Goal: Use online tool/utility: Utilize a website feature to perform a specific function

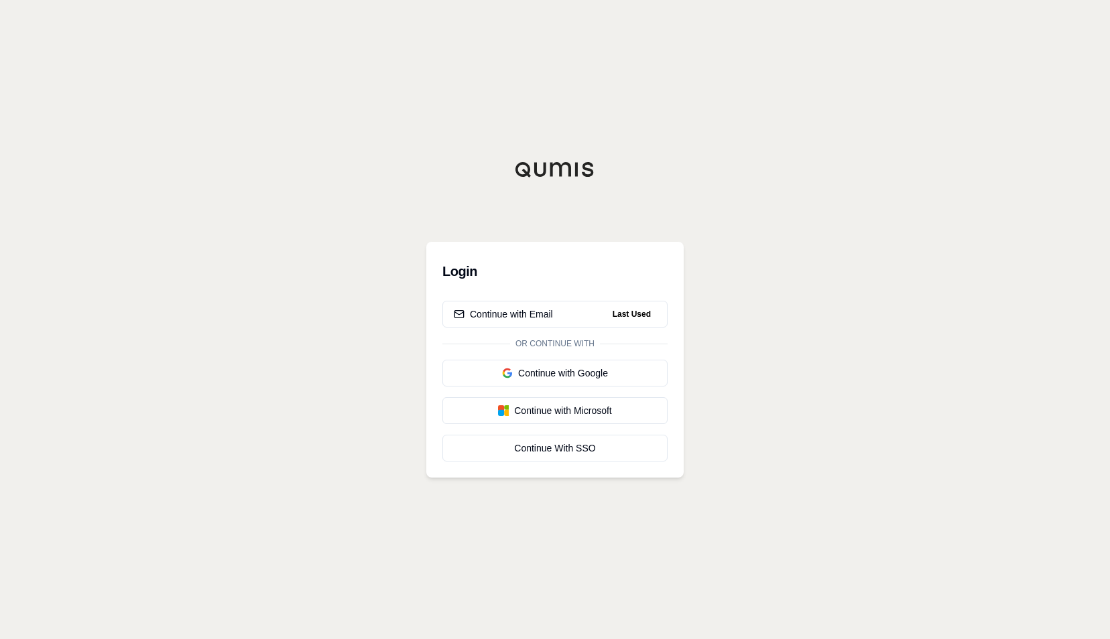
drag, startPoint x: 497, startPoint y: 187, endPoint x: 487, endPoint y: 192, distance: 11.7
click at [497, 187] on div "Login Continue with Email Last Used Or continue with Continue with Google Conti…" at bounding box center [554, 320] width 257 height 316
click at [555, 321] on button "Continue with Email Last Used" at bounding box center [554, 314] width 225 height 27
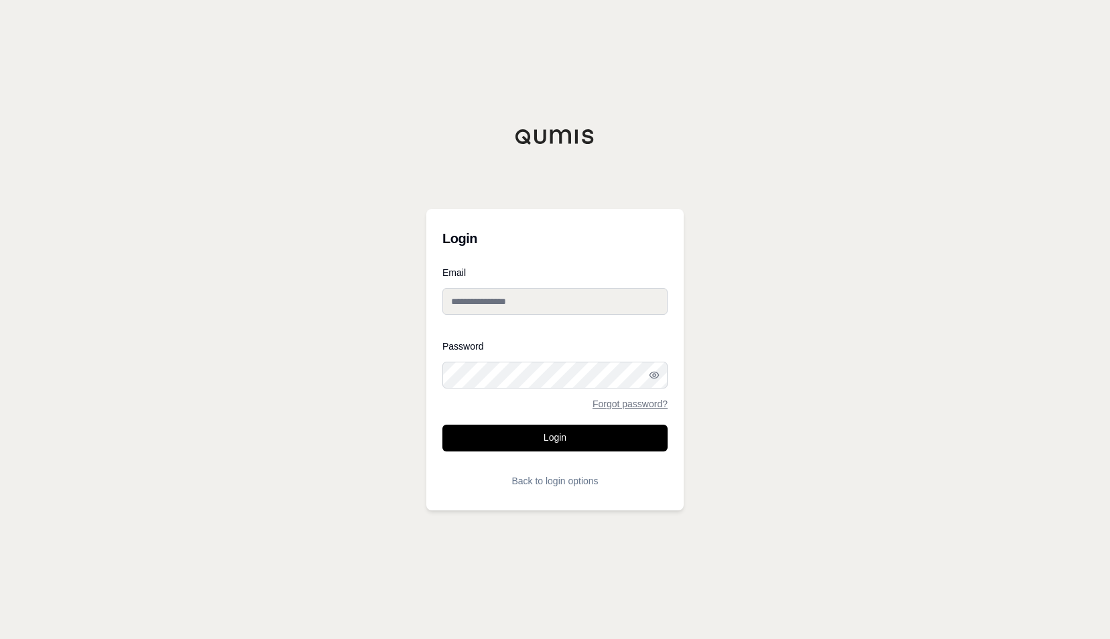
type input "**********"
click at [533, 440] on button "Login" at bounding box center [554, 438] width 225 height 27
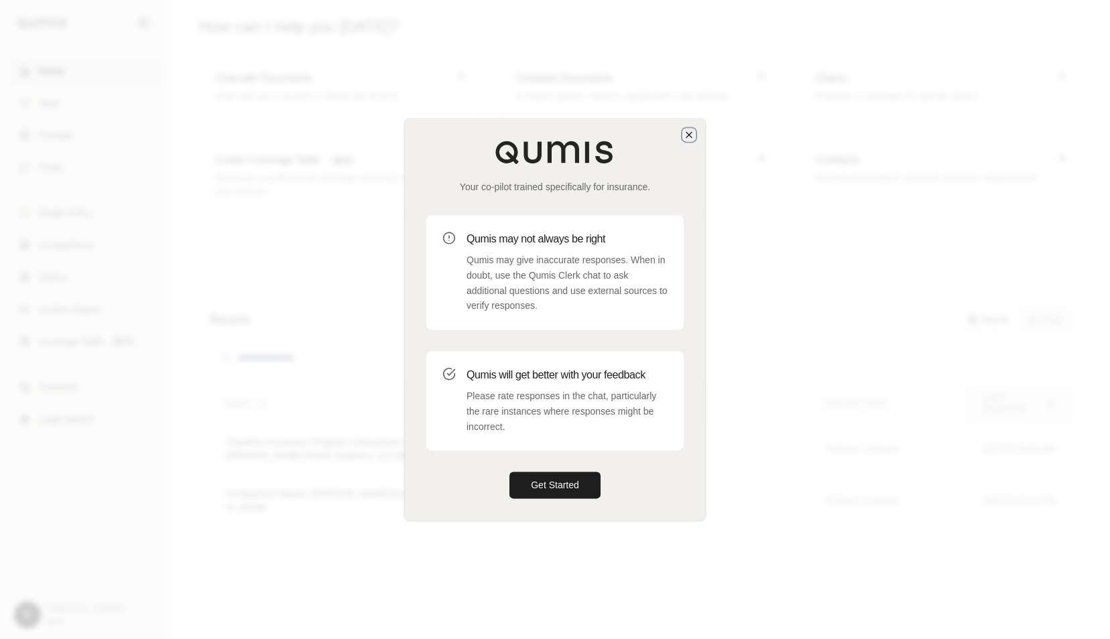
click at [689, 139] on icon "button" at bounding box center [689, 134] width 11 height 11
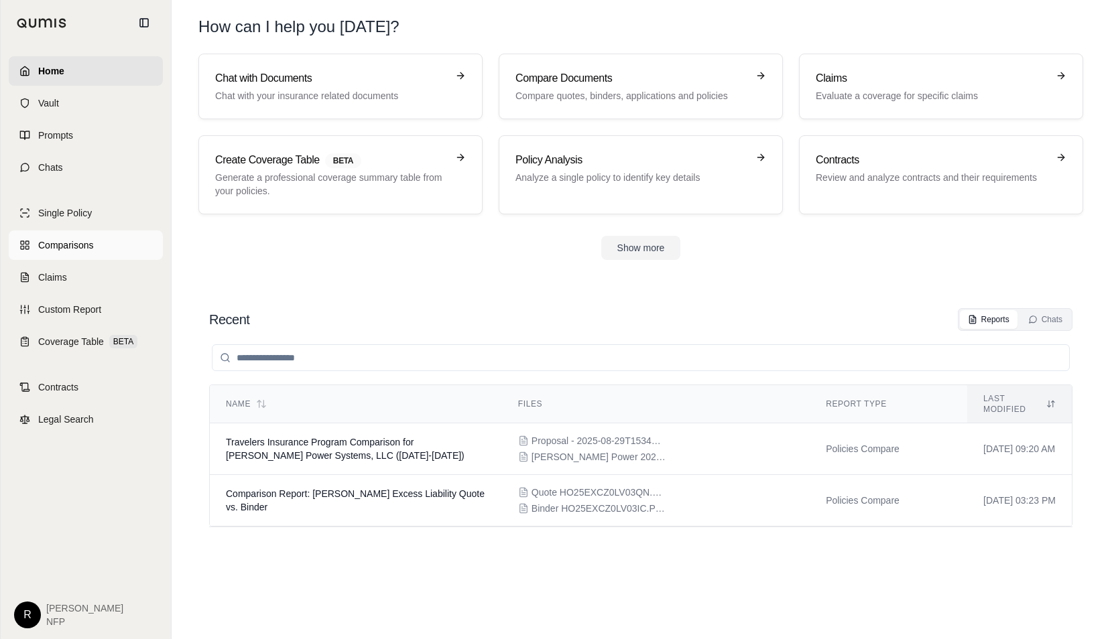
click at [81, 244] on span "Comparisons" at bounding box center [65, 245] width 55 height 13
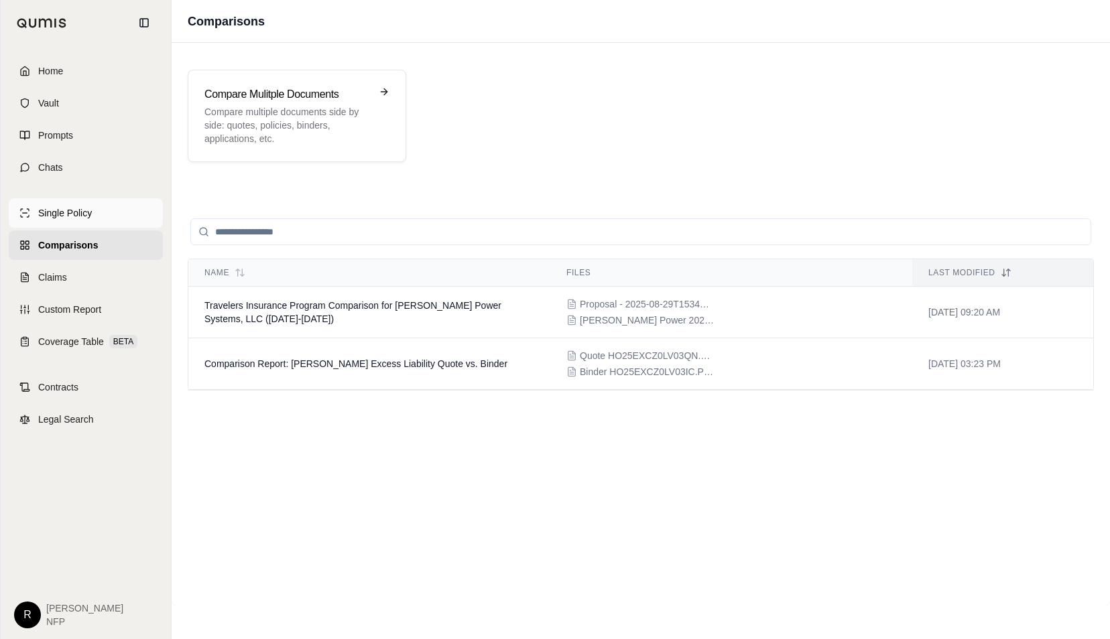
click at [106, 212] on link "Single Policy" at bounding box center [86, 212] width 154 height 29
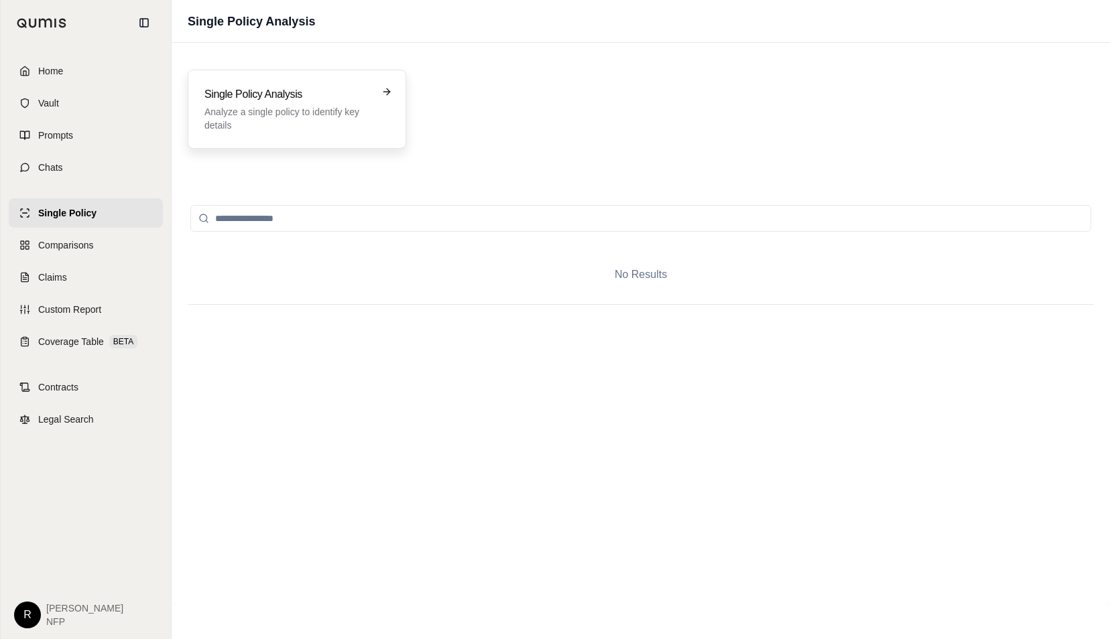
click at [290, 88] on h3 "Single Policy Analysis" at bounding box center [287, 94] width 166 height 16
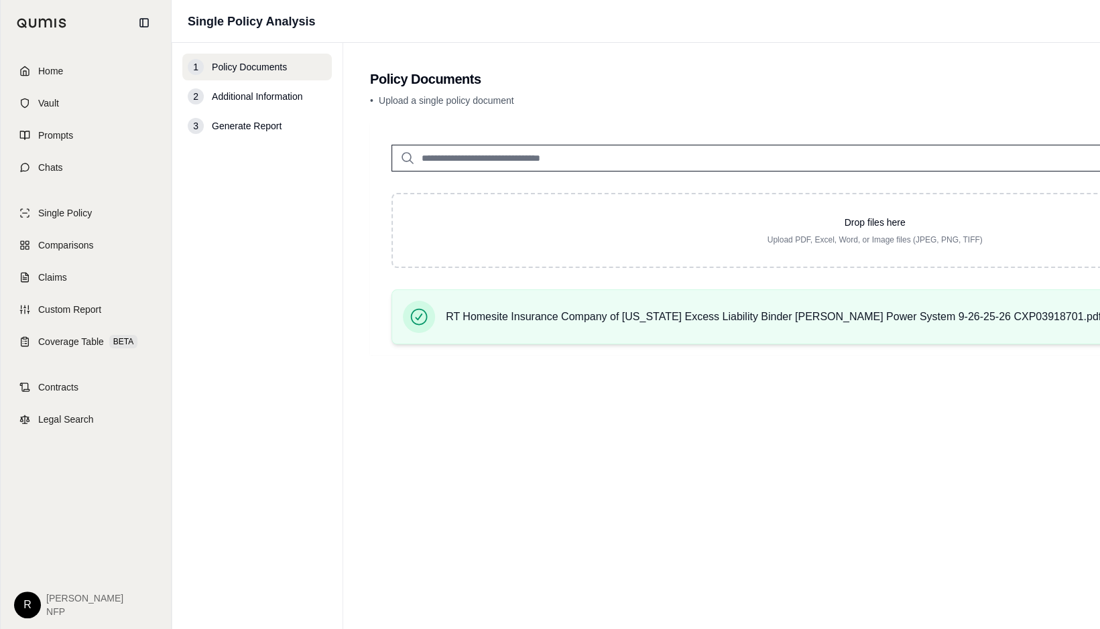
scroll to position [10, 0]
click at [1001, 309] on span "RT Homesite Insurance Company of [US_STATE] Excess Liability Binder [PERSON_NAM…" at bounding box center [773, 317] width 655 height 16
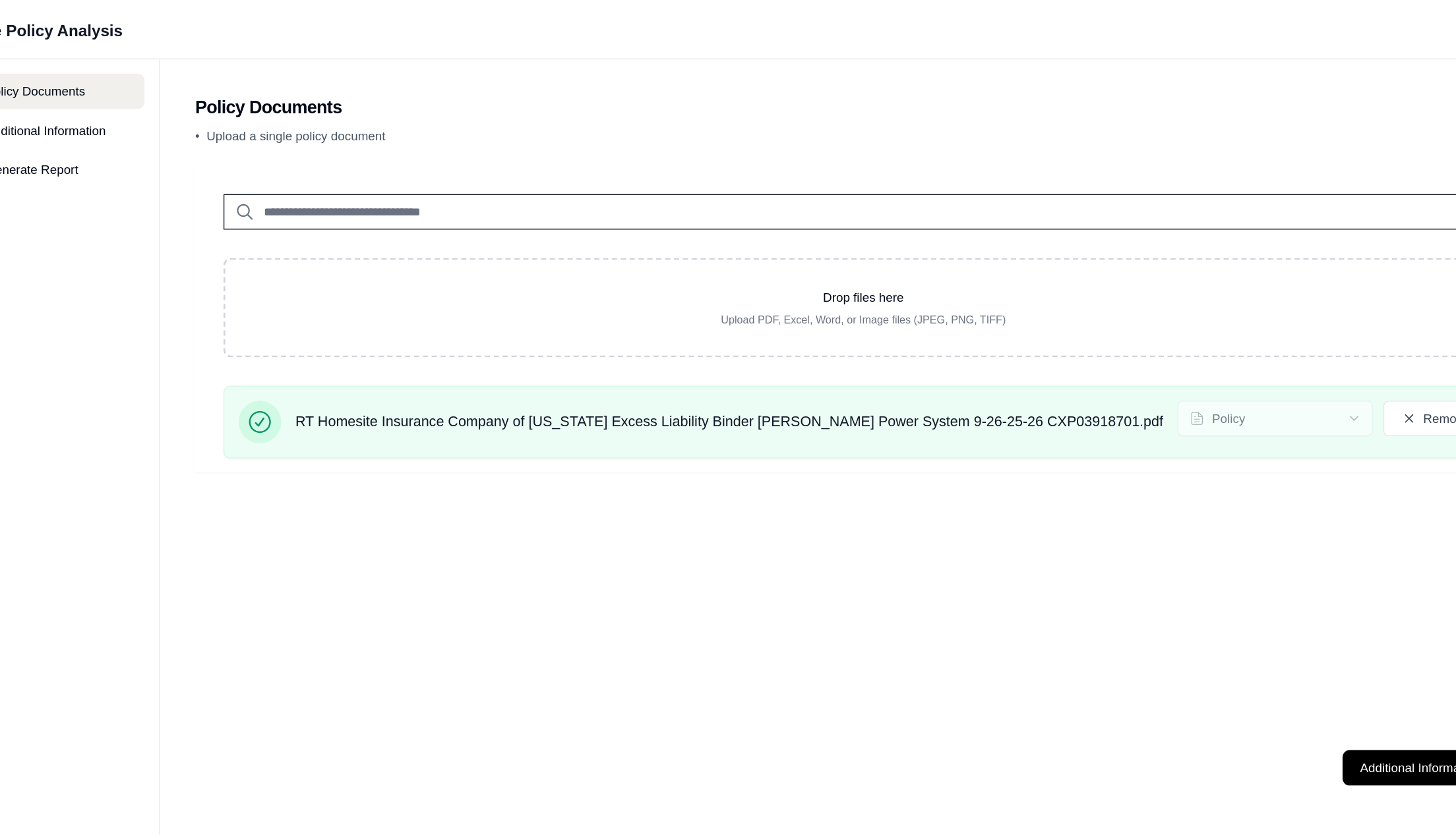
scroll to position [0, 0]
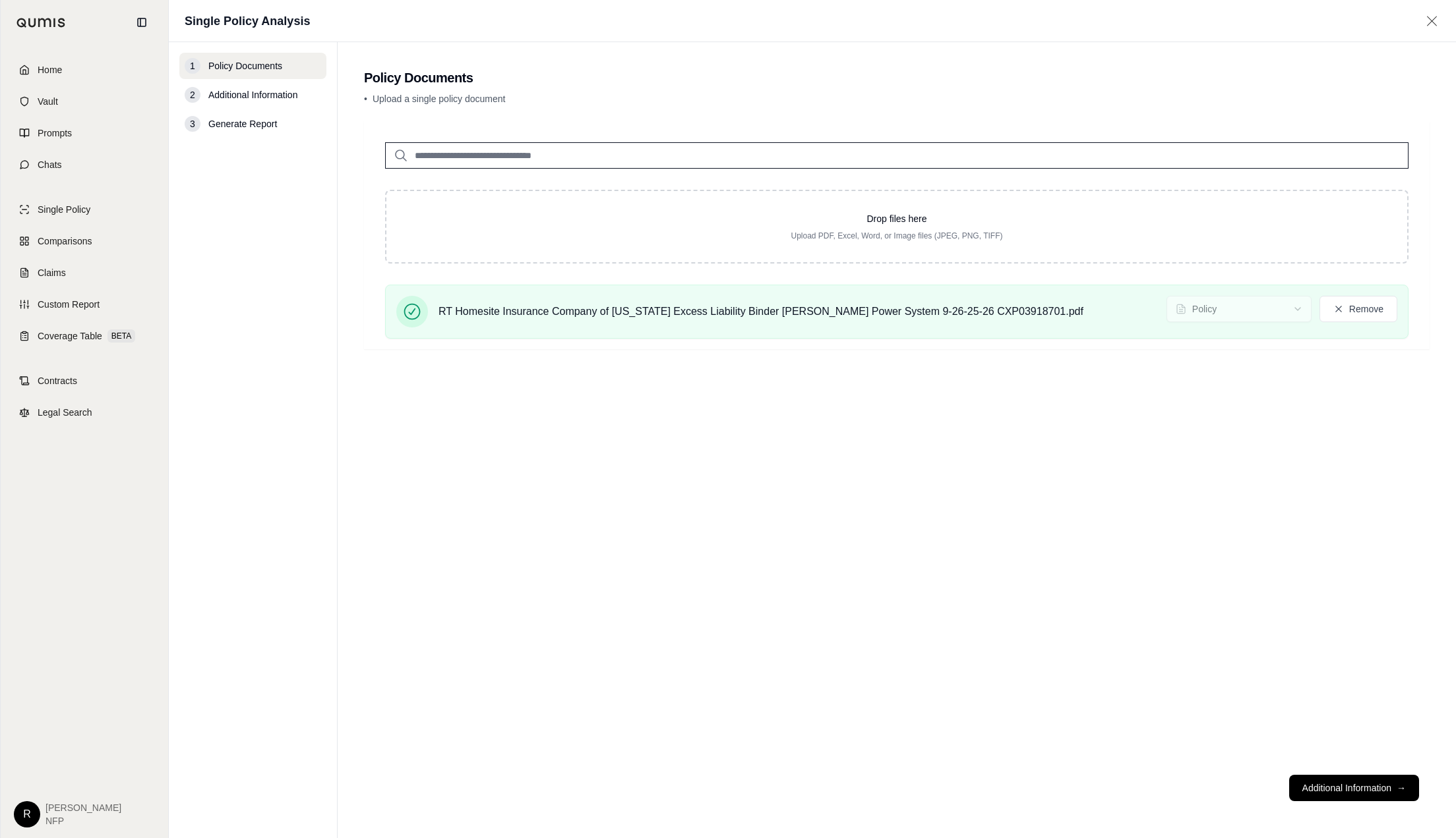
drag, startPoint x: 1354, startPoint y: 792, endPoint x: 1274, endPoint y: 739, distance: 96.0
click at [1260, 609] on button "Additional Information →" at bounding box center [1354, 788] width 130 height 27
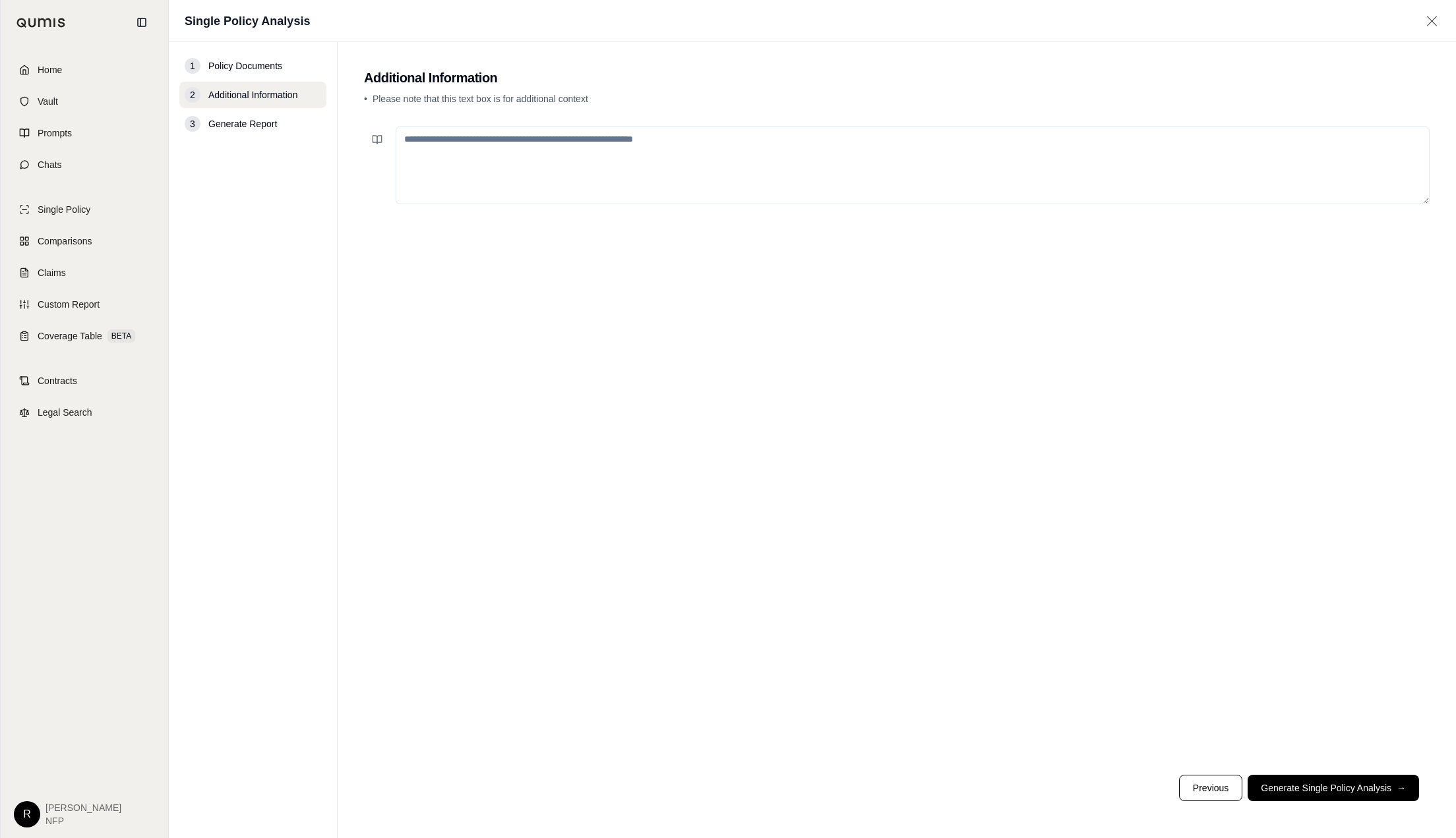
click at [534, 139] on textarea at bounding box center [912, 165] width 1034 height 78
click at [1260, 609] on button "Generate Single Policy Analysis →" at bounding box center [1333, 788] width 171 height 27
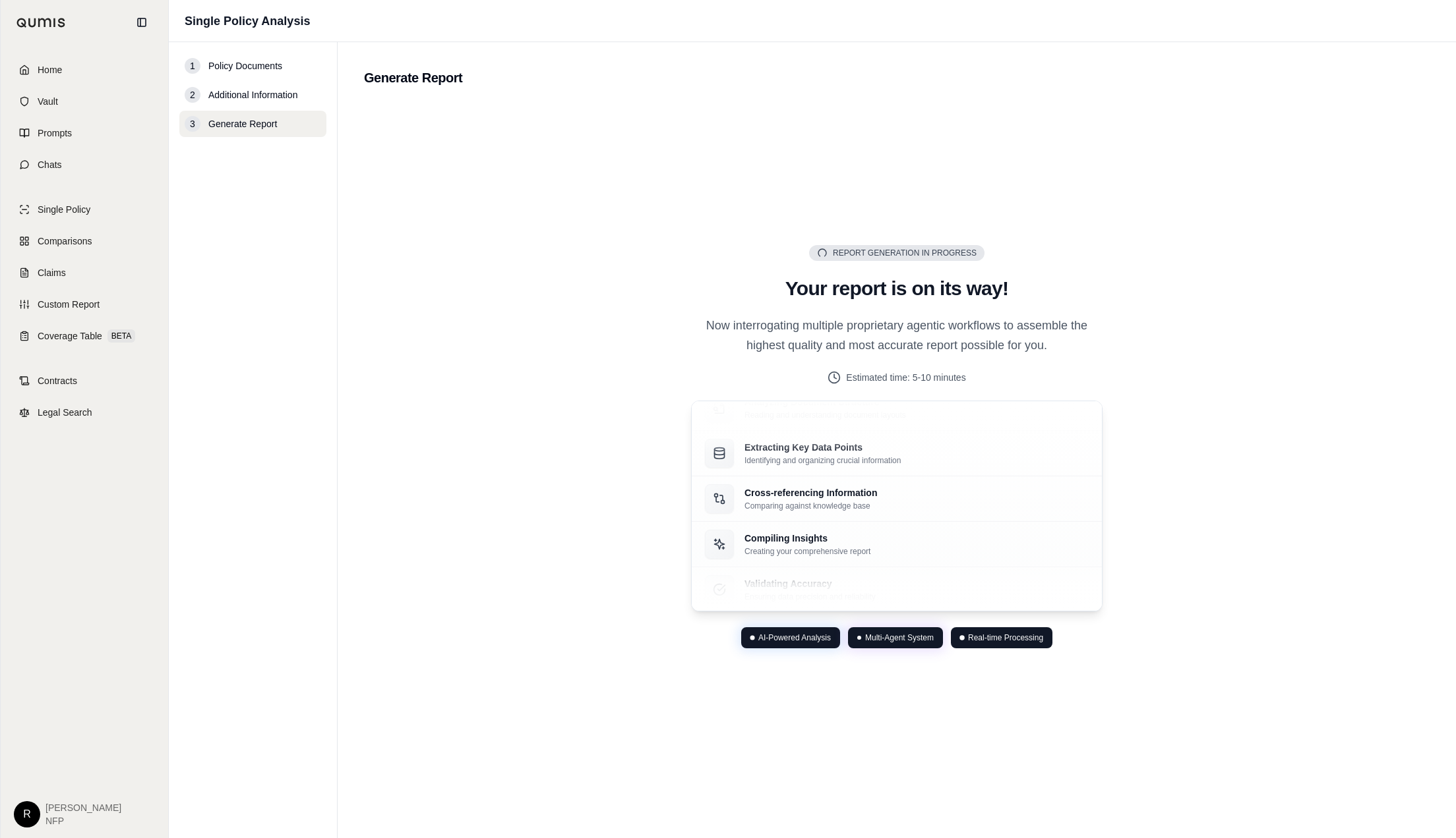
click at [781, 173] on div "Report Generation in Progress Generating Report Your report is on its way! Now …" at bounding box center [896, 448] width 1065 height 688
click at [819, 152] on div "Report Generation in Progress Generating Report Your report is on its way! Now …" at bounding box center [896, 448] width 1065 height 688
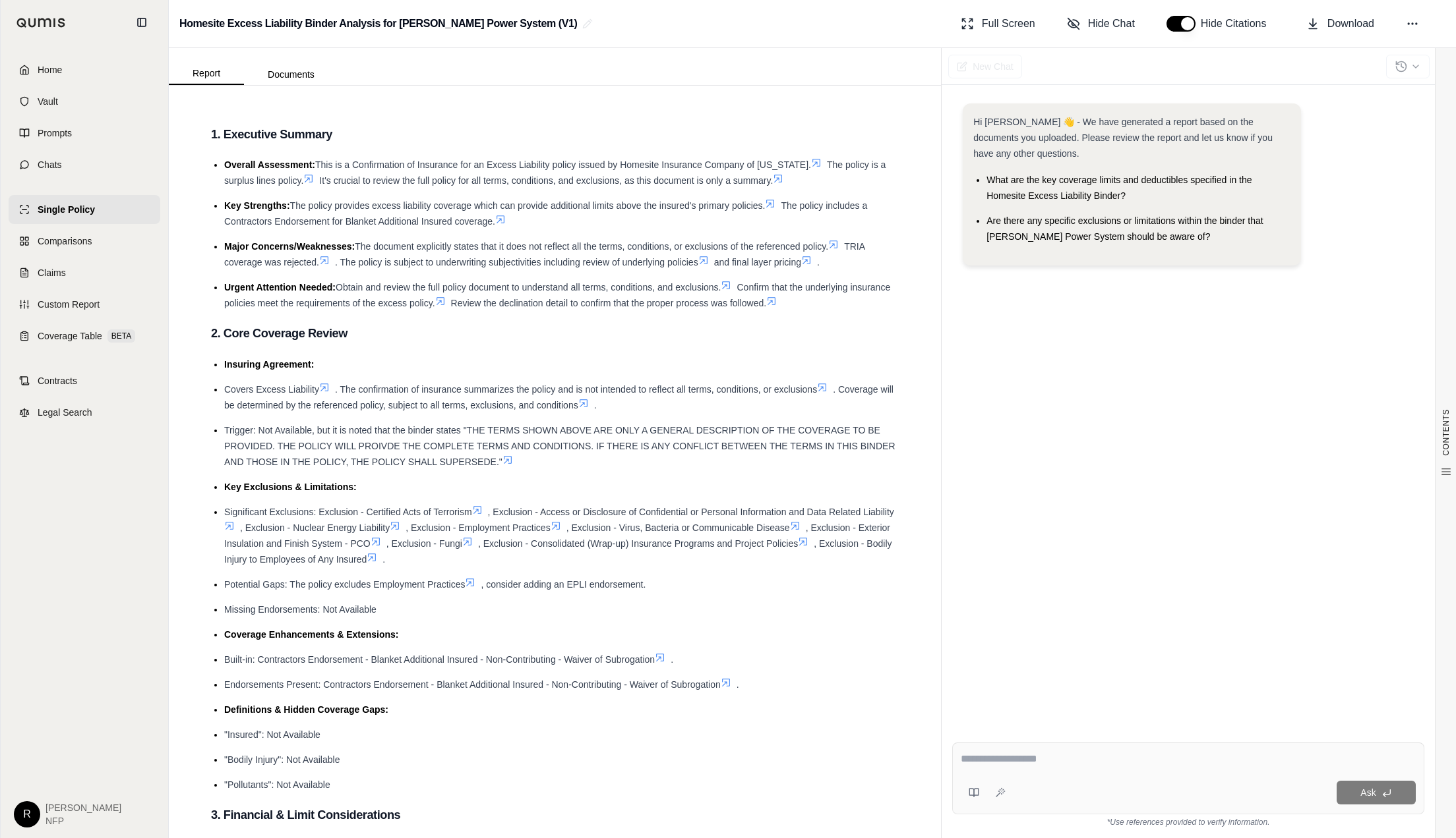
scroll to position [88, 0]
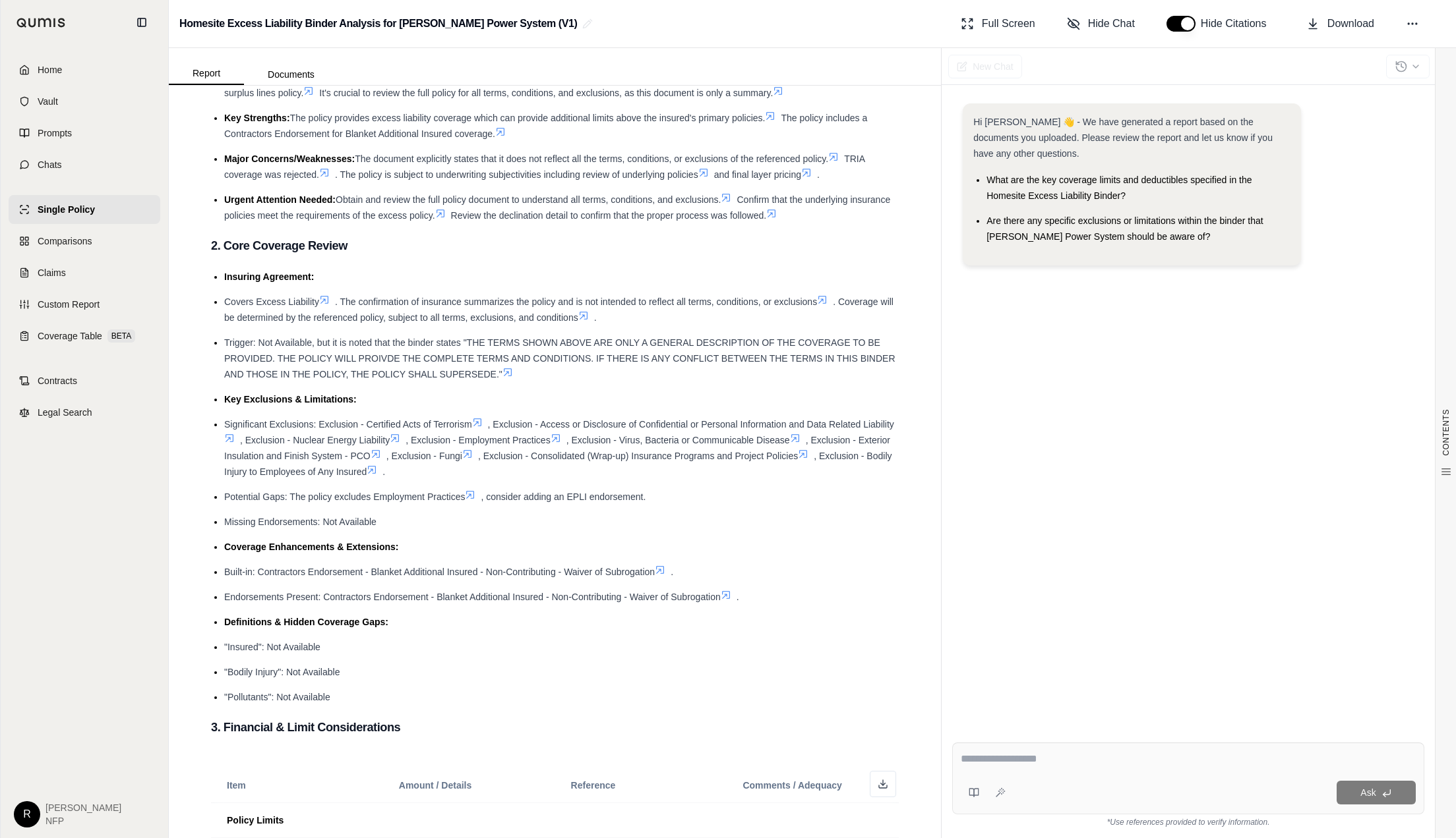
click at [479, 423] on icon at bounding box center [477, 422] width 11 height 11
click at [479, 419] on icon at bounding box center [477, 422] width 11 height 11
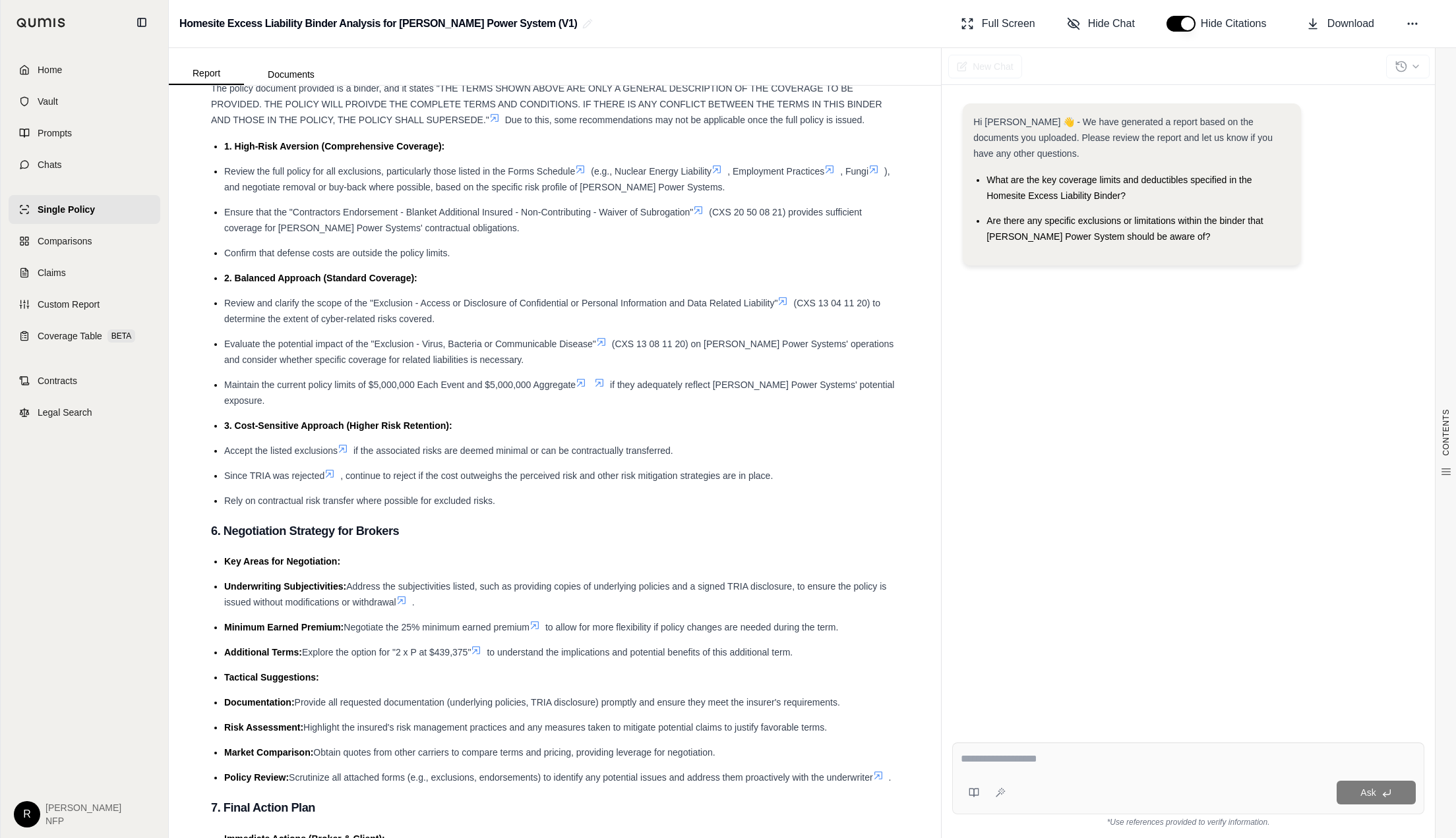
scroll to position [1767, 0]
